Goal: Find specific page/section

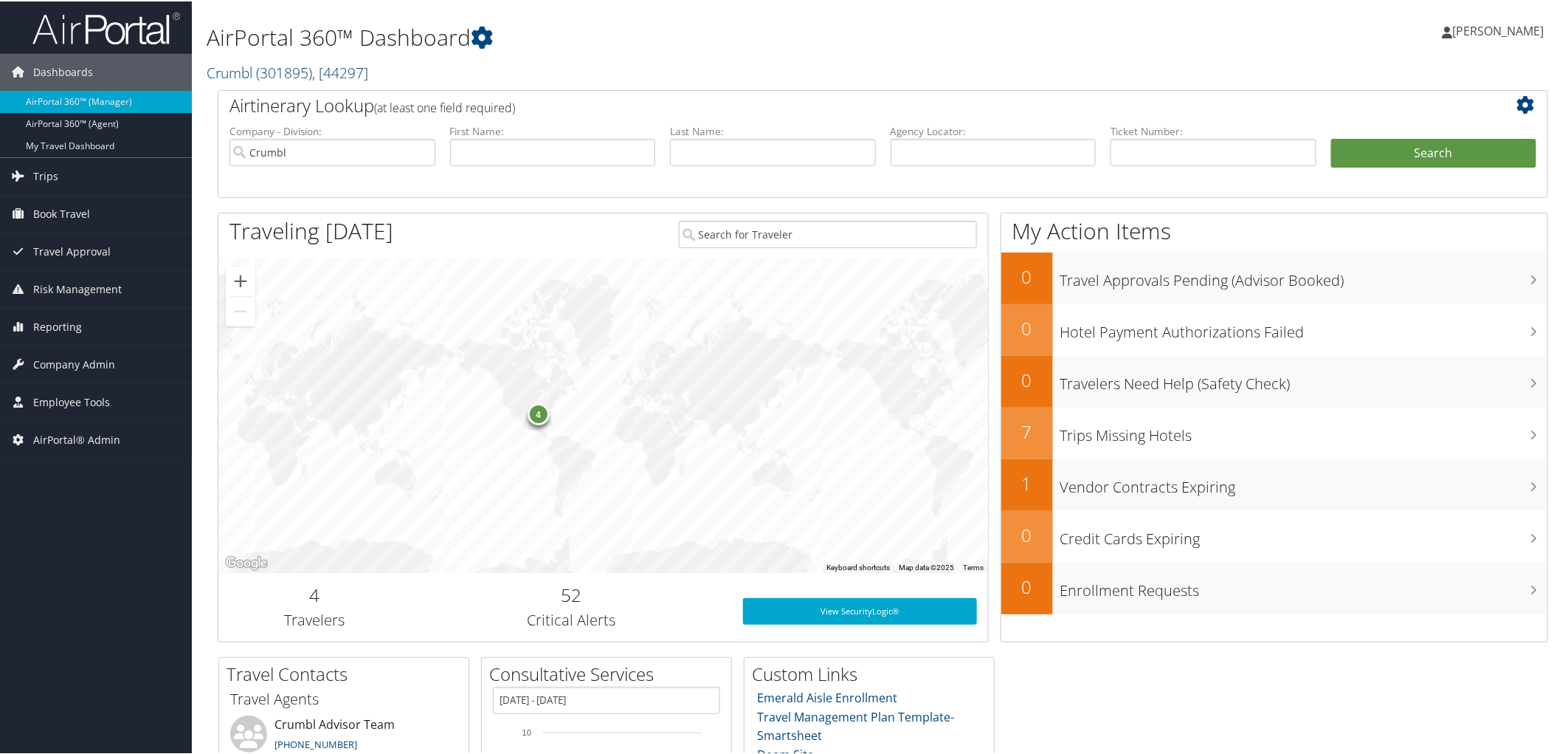
click at [239, 65] on link "Crumbl ( 301895 ) , [ 44297 ]" at bounding box center [287, 71] width 162 height 20
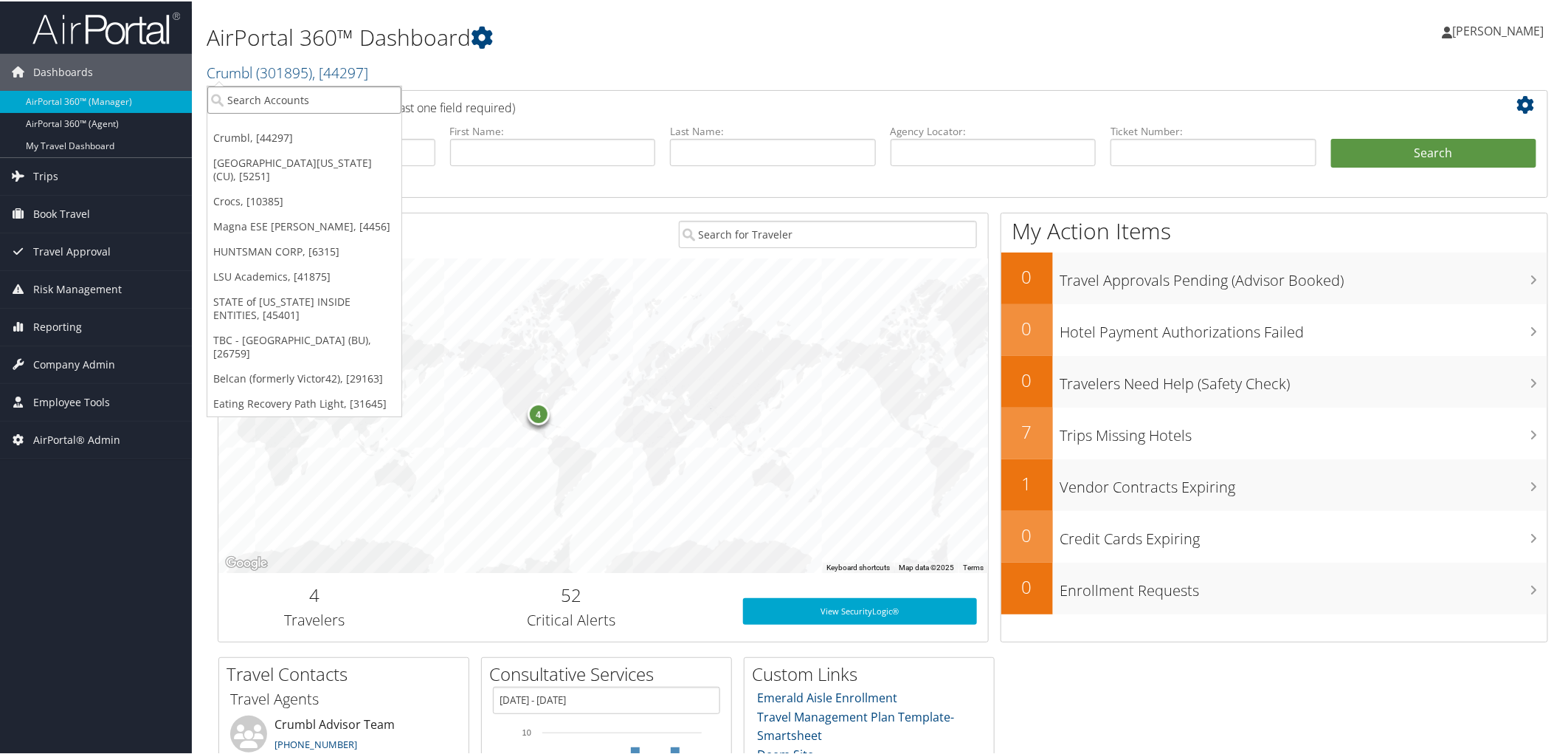
click at [253, 100] on input "search" at bounding box center [304, 98] width 194 height 27
type input "am general"
click at [254, 126] on div "AM General - AMG (301411), [37163]" at bounding box center [322, 126] width 245 height 14
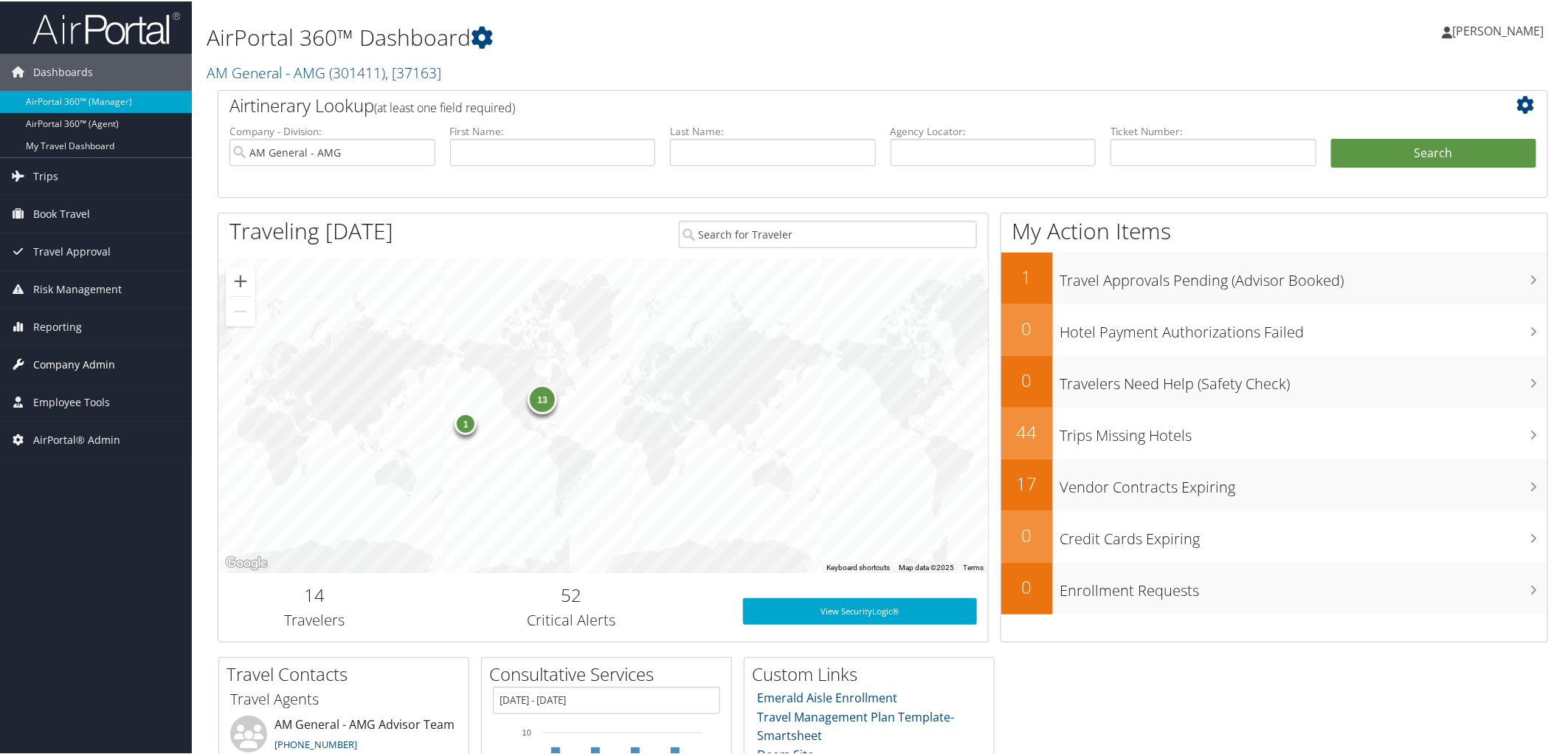
click at [87, 356] on span "Company Admin" at bounding box center [75, 363] width 82 height 37
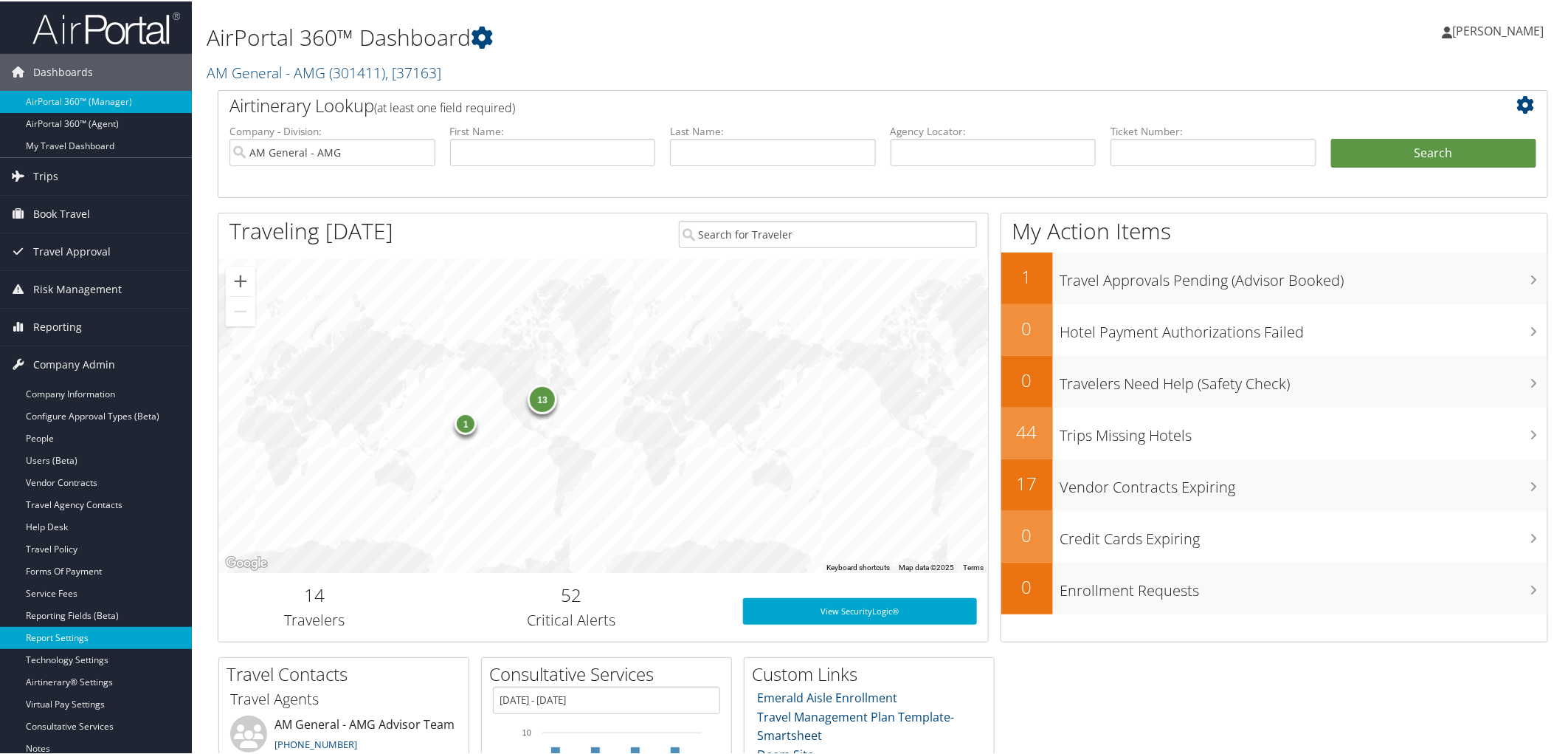
click at [90, 642] on link "Report Settings" at bounding box center [95, 637] width 192 height 22
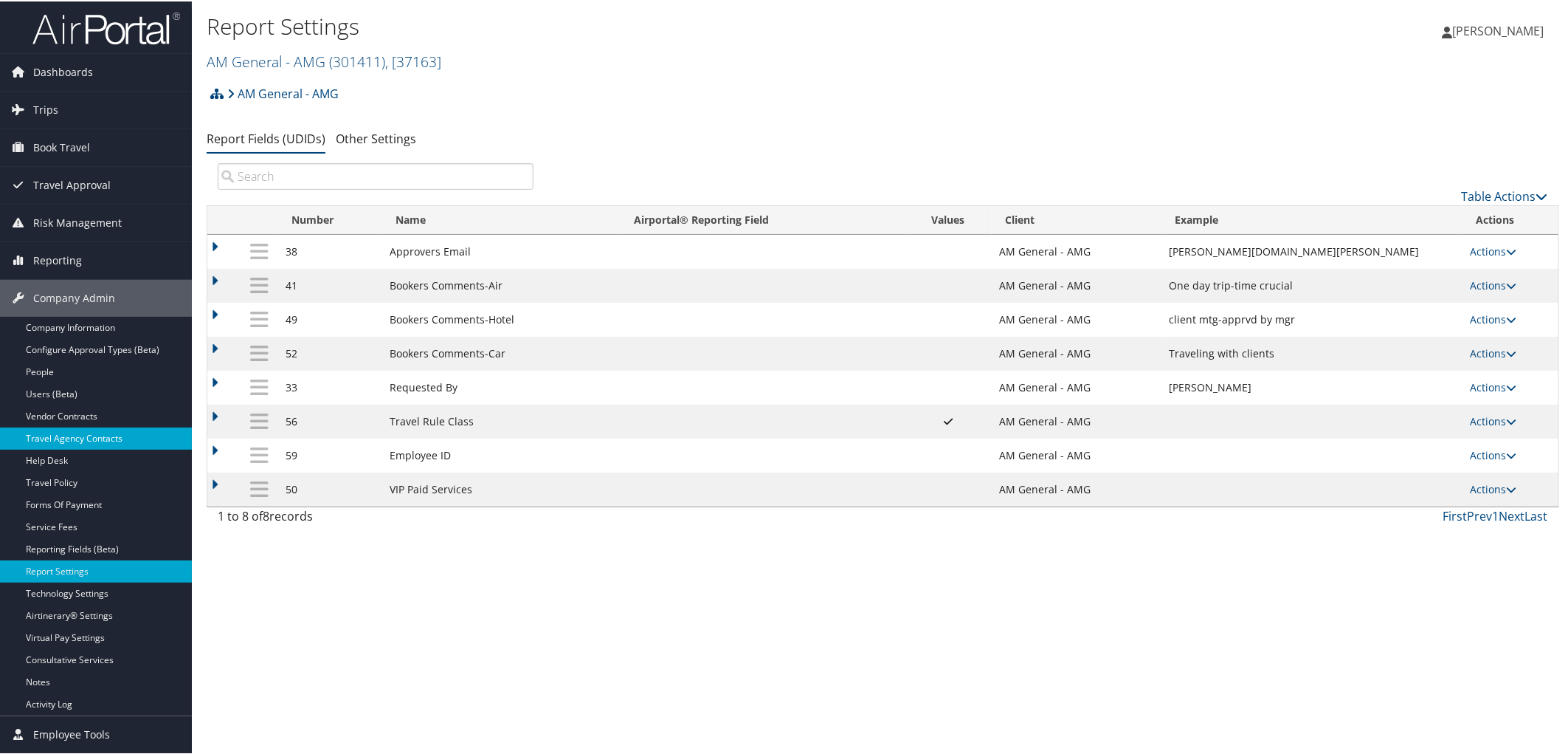
click at [92, 440] on link "Travel Agency Contacts" at bounding box center [95, 437] width 192 height 22
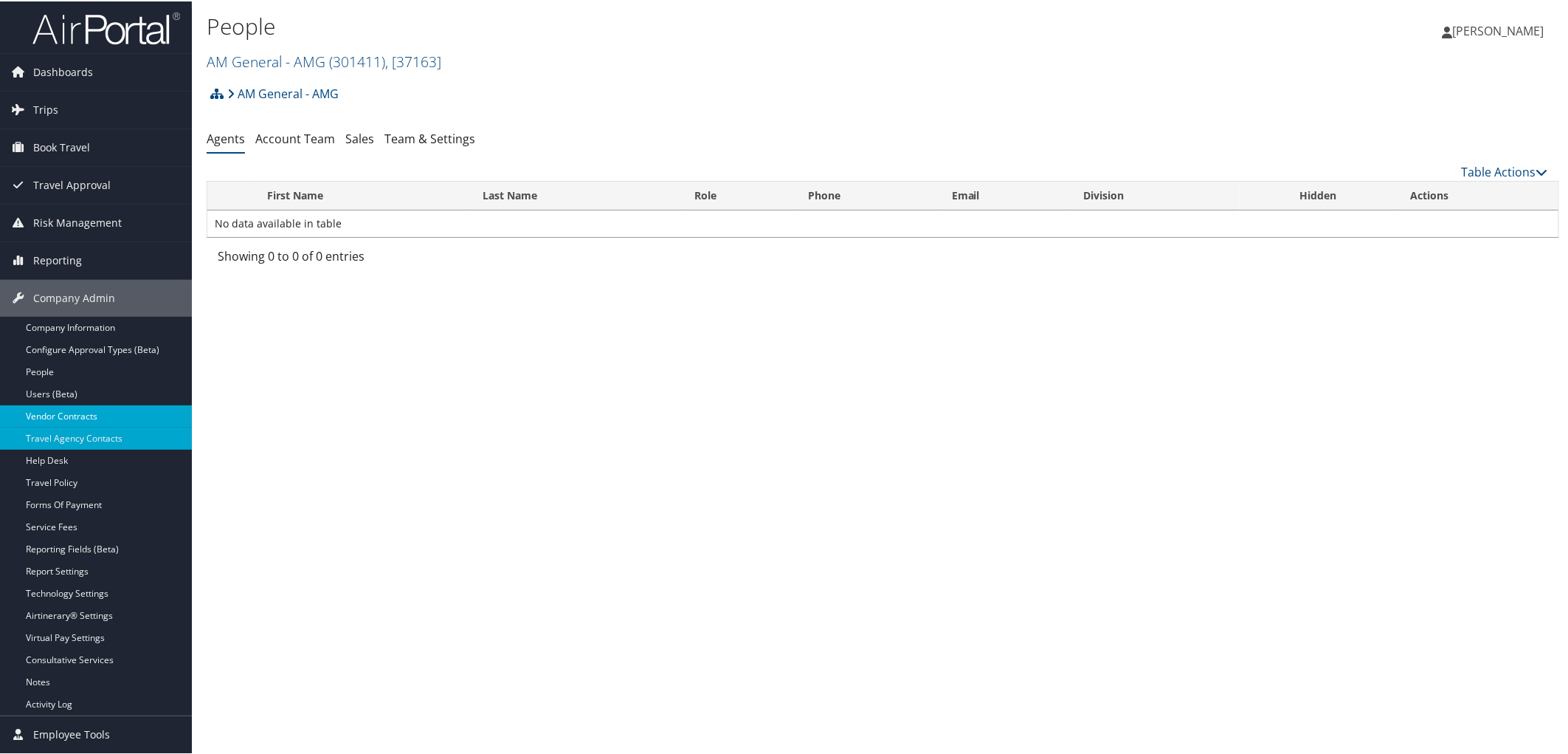
click at [78, 407] on link "Vendor Contracts" at bounding box center [95, 415] width 192 height 22
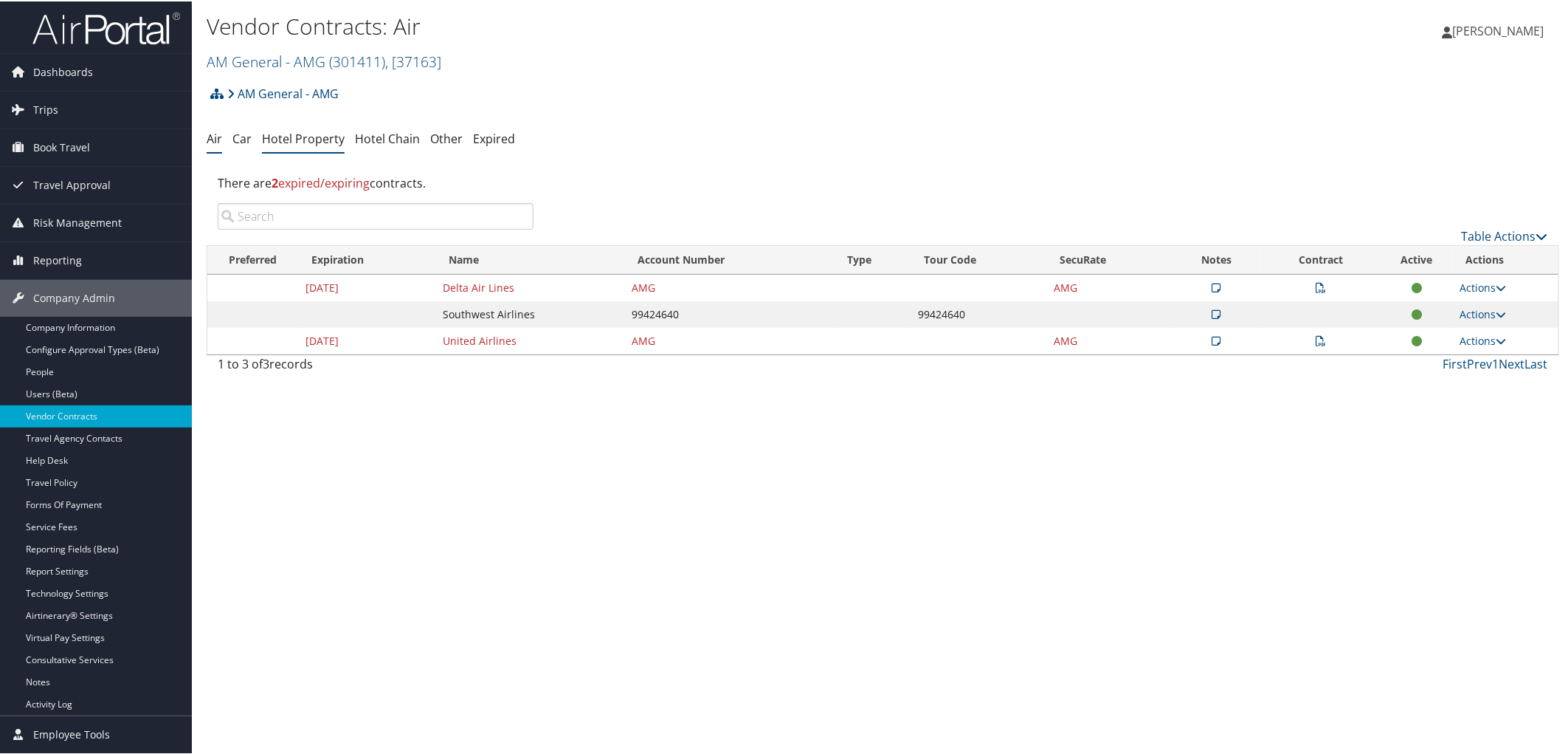
click at [322, 143] on link "Hotel Property" at bounding box center [303, 137] width 83 height 16
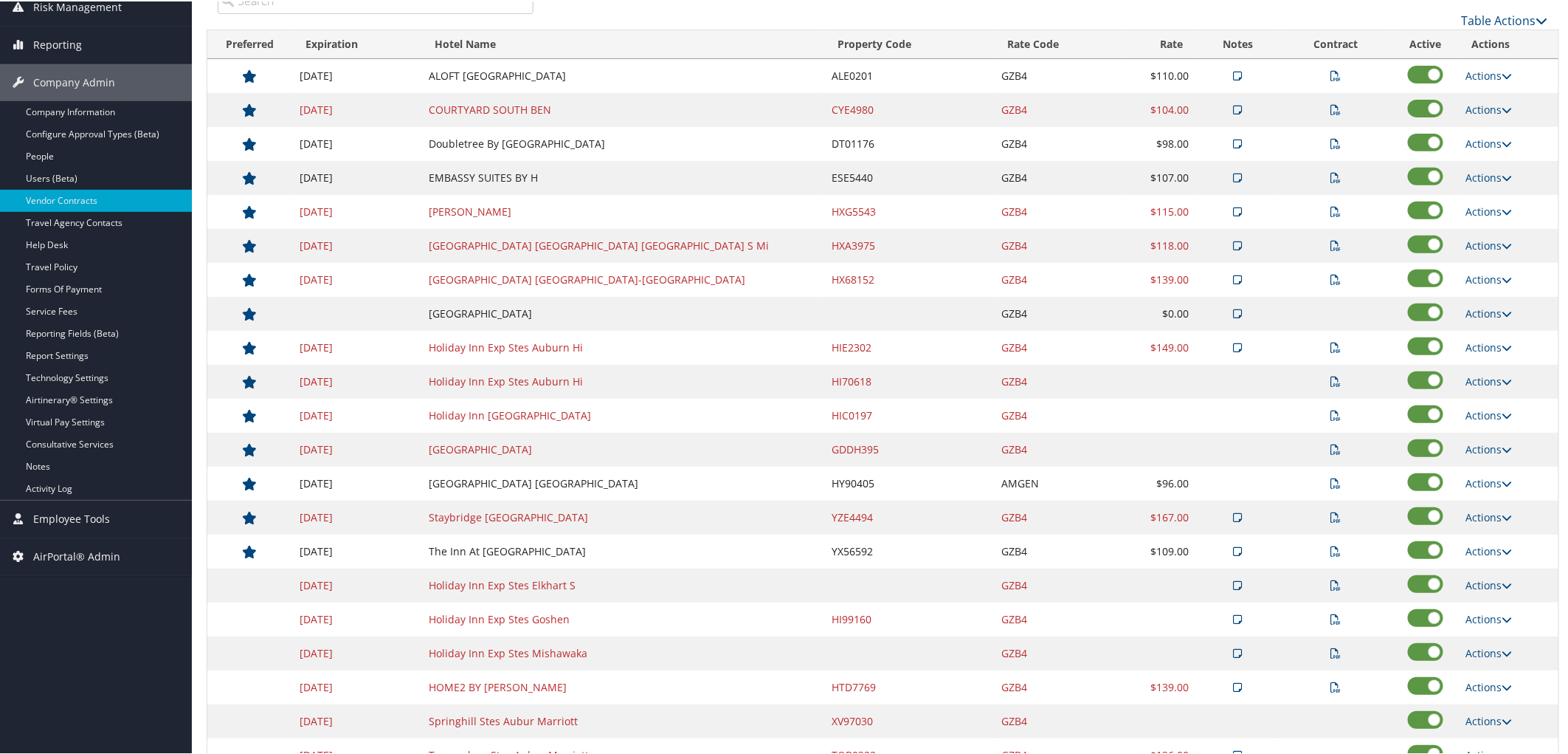
scroll to position [186, 0]
